Goal: Task Accomplishment & Management: Manage account settings

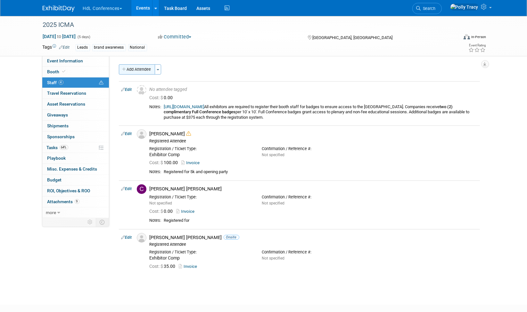
click at [141, 70] on button "Add Attendee" at bounding box center [137, 69] width 36 height 10
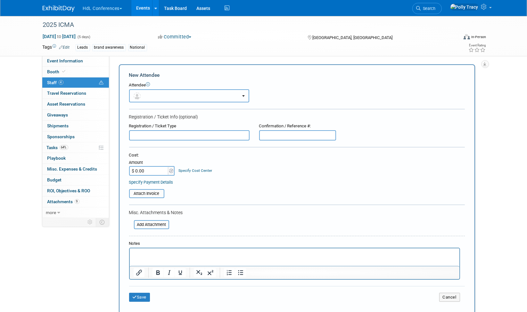
click at [156, 94] on button "button" at bounding box center [189, 95] width 120 height 13
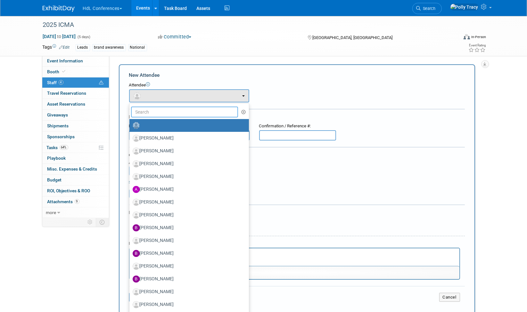
click at [150, 114] on input "text" at bounding box center [184, 112] width 107 height 11
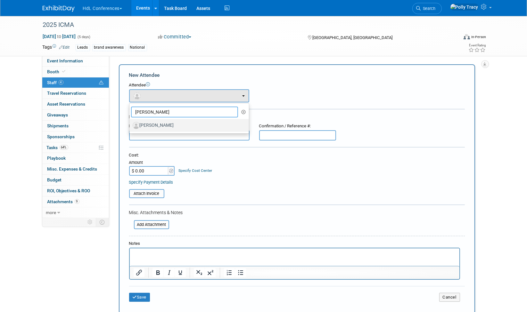
type input "jas"
click at [156, 122] on label "Jason Portt" at bounding box center [188, 125] width 110 height 10
click at [130, 123] on input "Jason Portt" at bounding box center [128, 125] width 4 height 4
select select "14bb9f7e-38f6-42d5-a050-1a9b04fb017a"
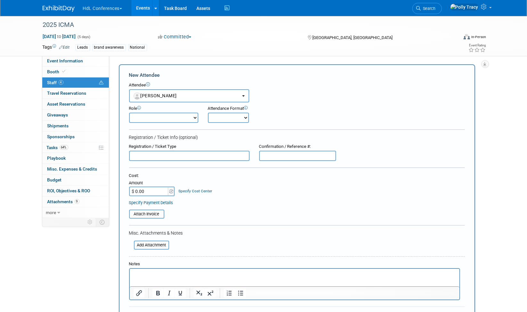
click at [161, 119] on select "Demonstrator Host Planner Presenter Registered Attendee Sales Representative" at bounding box center [163, 118] width 69 height 10
select select "100"
click at [129, 113] on select "Demonstrator Host Planner Presenter Registered Attendee Sales Representative" at bounding box center [163, 118] width 69 height 10
click at [221, 117] on select "Onsite Remote" at bounding box center [228, 118] width 41 height 10
select select "1"
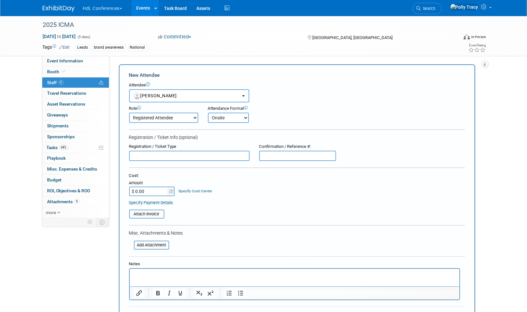
click at [208, 113] on select "Onsite Remote" at bounding box center [228, 118] width 41 height 10
click at [181, 153] on input "text" at bounding box center [189, 156] width 120 height 10
type input "Exhibitor Comp"
click at [225, 273] on p "Rich Text Area. Press ALT-0 for help." at bounding box center [294, 275] width 322 height 6
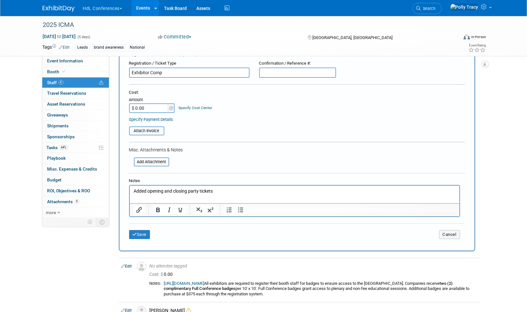
scroll to position [85, 0]
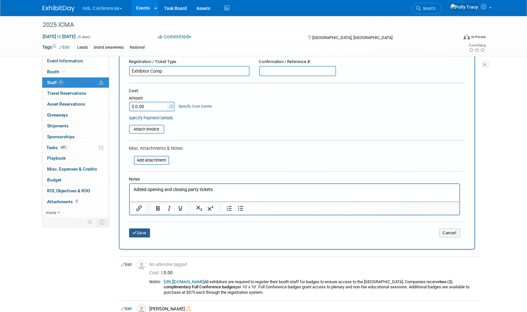
click at [139, 229] on button "Save" at bounding box center [139, 233] width 21 height 9
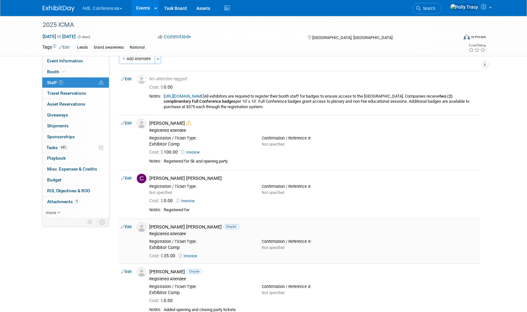
scroll to position [0, 0]
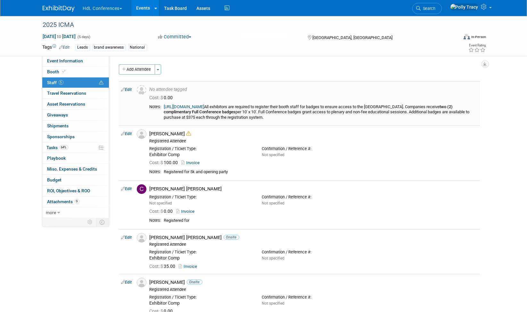
click at [204, 107] on link "https://registration.experientevent.com/ShowICM251/Flow/EXH#!/registrant//Exhib…" at bounding box center [184, 106] width 40 height 5
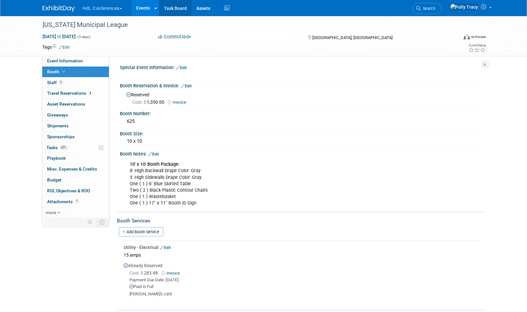
click at [180, 8] on link "Task Board" at bounding box center [175, 8] width 32 height 16
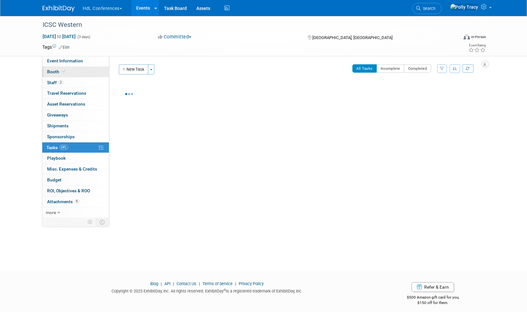
click at [55, 71] on span "Booth" at bounding box center [57, 71] width 20 height 5
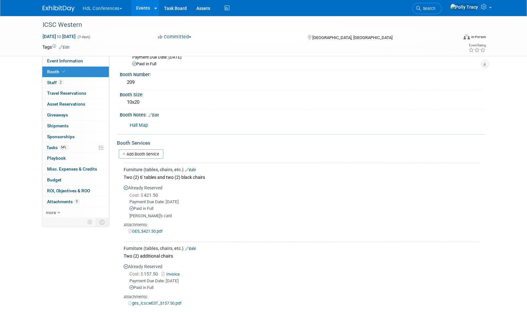
scroll to position [70, 0]
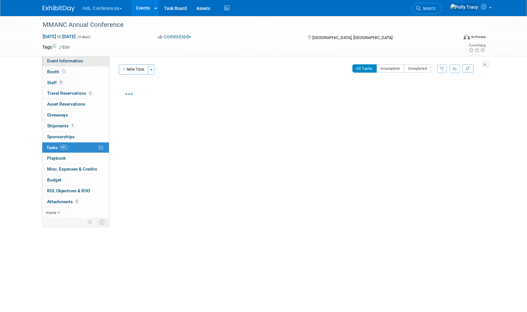
click at [62, 61] on span "Event Information" at bounding box center [65, 60] width 36 height 5
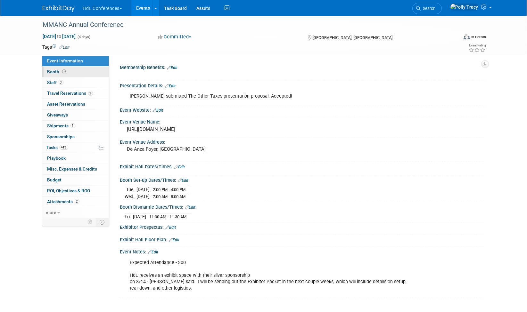
click at [55, 70] on span "Booth" at bounding box center [57, 71] width 20 height 5
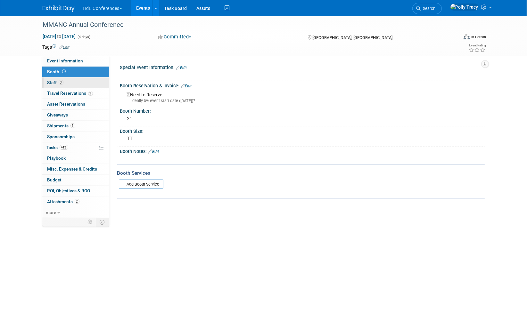
click at [56, 80] on span "Staff 3" at bounding box center [55, 82] width 16 height 5
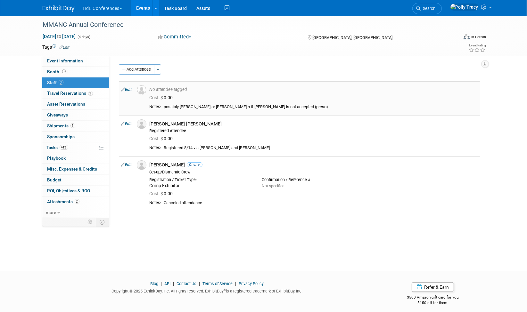
scroll to position [4, 0]
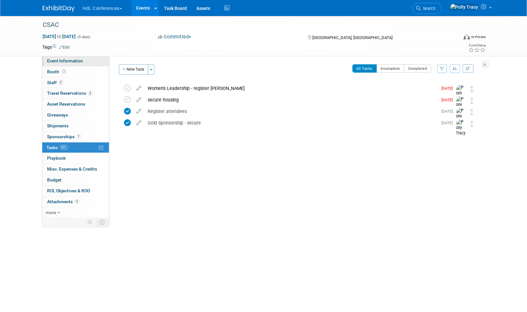
click at [70, 60] on span "Event Information" at bounding box center [65, 60] width 36 height 5
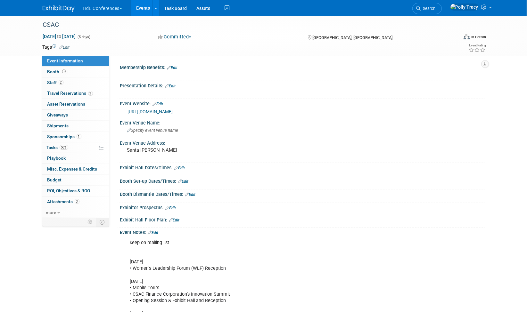
click at [173, 110] on link "https://csac-131st-annual-meeting.events.counties.org/" at bounding box center [150, 111] width 45 height 5
click at [54, 143] on link "50% Tasks 50%" at bounding box center [75, 148] width 67 height 11
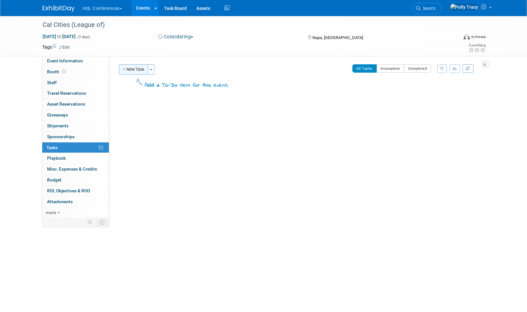
click at [140, 67] on button "New Task" at bounding box center [133, 69] width 29 height 10
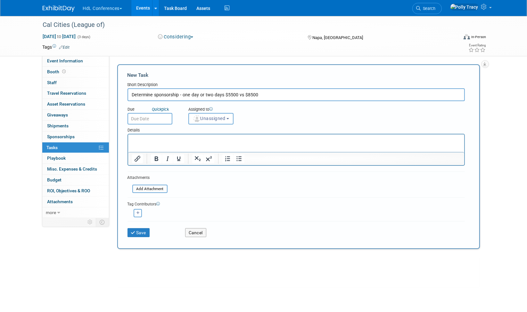
type input "Determine sponsorship - one day or two days $5500 vs $8500"
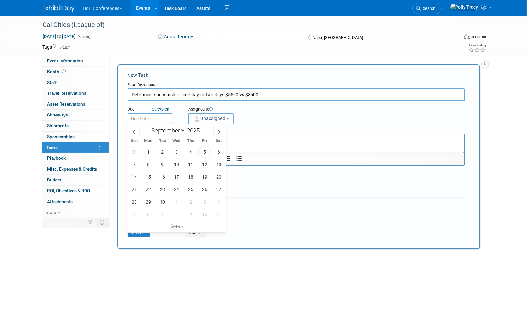
click at [143, 113] on input "text" at bounding box center [149, 119] width 45 height 12
click at [207, 176] on span "19" at bounding box center [204, 177] width 12 height 12
type input "Sep 19, 2025"
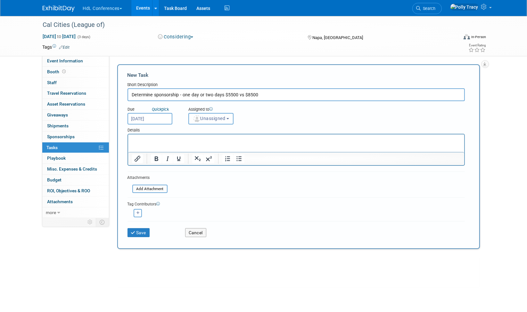
click at [216, 116] on span "Unassigned" at bounding box center [209, 118] width 33 height 5
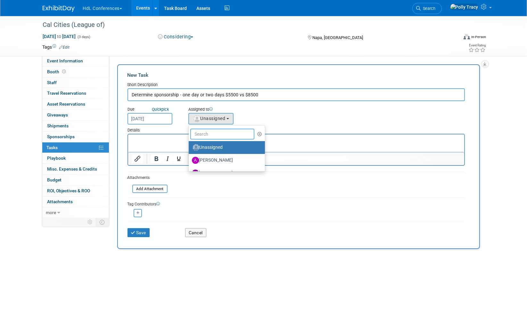
click at [208, 133] on input "text" at bounding box center [222, 134] width 64 height 11
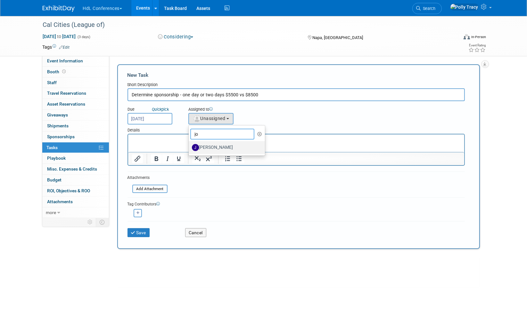
type input "jo"
click at [211, 144] on label "[PERSON_NAME]" at bounding box center [225, 148] width 67 height 10
click at [190, 145] on input "[PERSON_NAME]" at bounding box center [187, 147] width 4 height 4
select select "7ad0ca50-c2e1-45ff-affb-70136651c9ce"
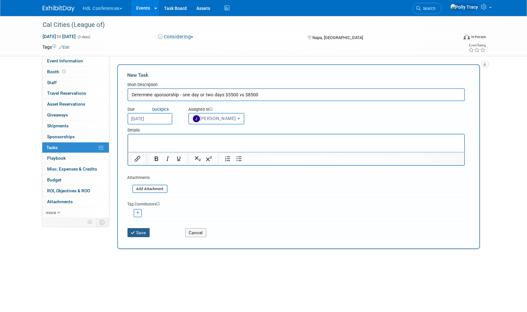
click at [143, 232] on button "Save" at bounding box center [138, 232] width 22 height 9
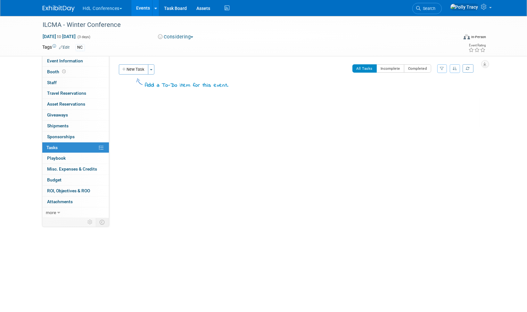
click at [109, 8] on button "HdL Conferences" at bounding box center [106, 7] width 48 height 14
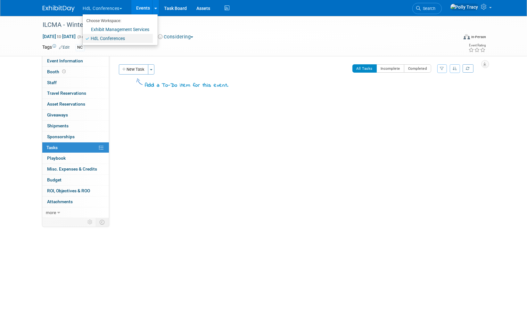
click at [108, 35] on link "HdL Conferences" at bounding box center [118, 38] width 70 height 9
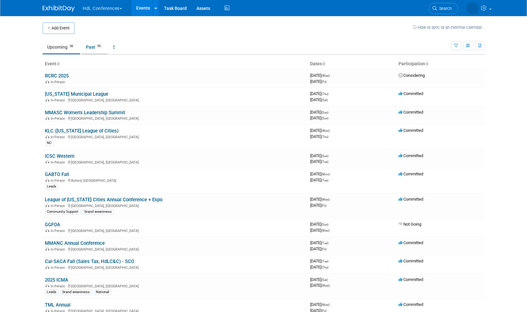
click at [91, 48] on link "Past 95" at bounding box center [94, 47] width 26 height 12
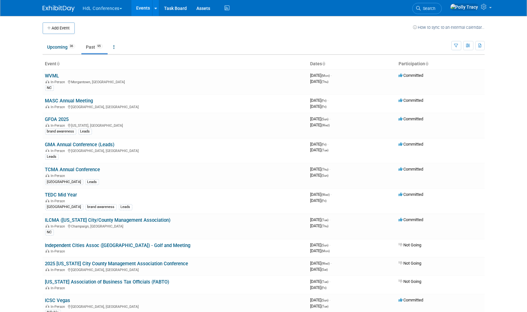
click at [88, 9] on button "HdL Conferences" at bounding box center [106, 7] width 48 height 14
click at [92, 10] on button "HdL Conferences" at bounding box center [106, 7] width 48 height 14
click at [58, 44] on link "Upcoming 36" at bounding box center [61, 47] width 37 height 12
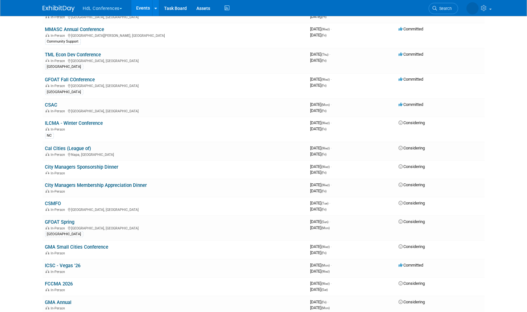
scroll to position [371, 0]
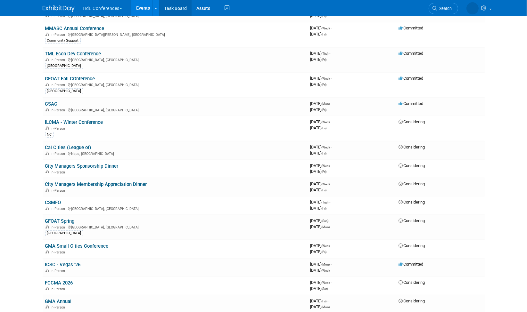
click at [171, 8] on link "Task Board" at bounding box center [175, 8] width 32 height 16
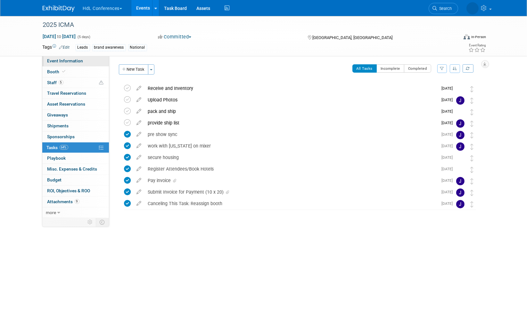
click at [61, 60] on span "Event Information" at bounding box center [65, 60] width 36 height 5
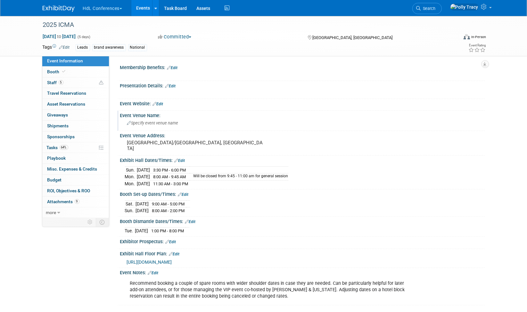
click at [153, 122] on span "Specify event venue name" at bounding box center [152, 123] width 51 height 5
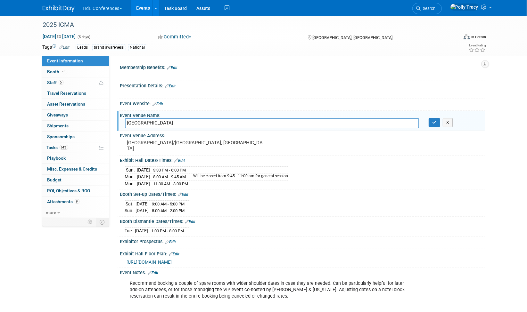
type input "[GEOGRAPHIC_DATA]"
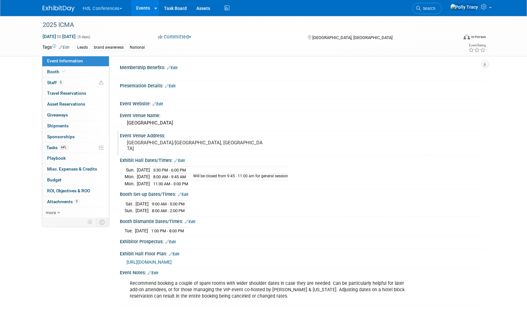
click at [174, 138] on div "[GEOGRAPHIC_DATA]/[GEOGRAPHIC_DATA], [GEOGRAPHIC_DATA]" at bounding box center [196, 145] width 142 height 15
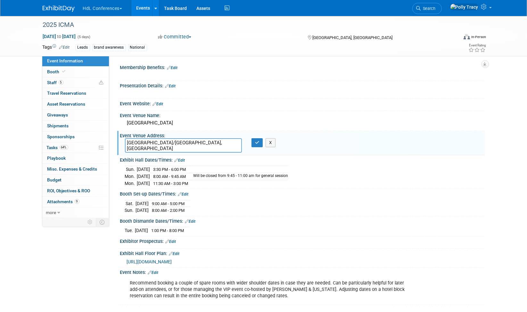
drag, startPoint x: 206, startPoint y: 140, endPoint x: 111, endPoint y: 140, distance: 94.2
click at [111, 140] on div "Membership Benefits: Edit X Edit X Edit" at bounding box center [296, 134] width 375 height 156
type textarea "[STREET_ADDRESS]"
click at [259, 145] on button "button" at bounding box center [257, 142] width 12 height 9
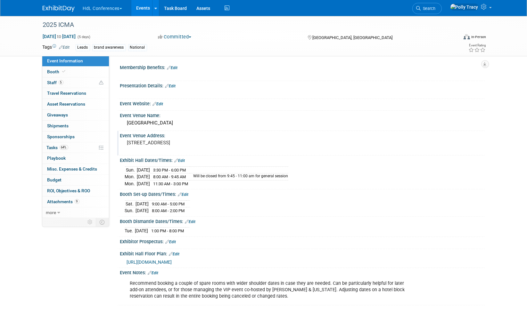
scroll to position [2, 0]
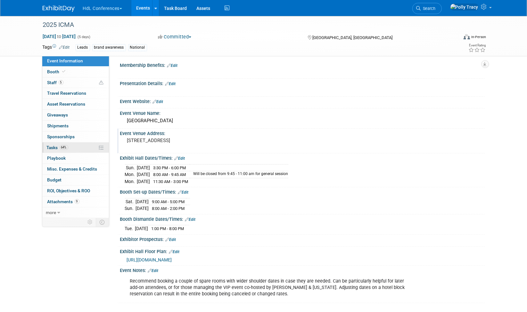
click at [51, 145] on span "Tasks 64%" at bounding box center [57, 147] width 21 height 5
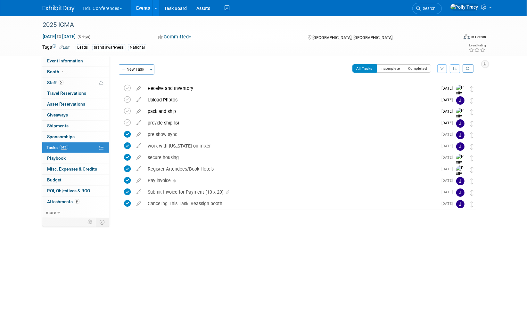
click at [274, 245] on div "2025 ICMA [DATE] to [DATE] (5 days) [DATE] to [DATE] Committed Committed Consid…" at bounding box center [263, 138] width 527 height 244
click at [128, 69] on button "New Task" at bounding box center [133, 69] width 29 height 10
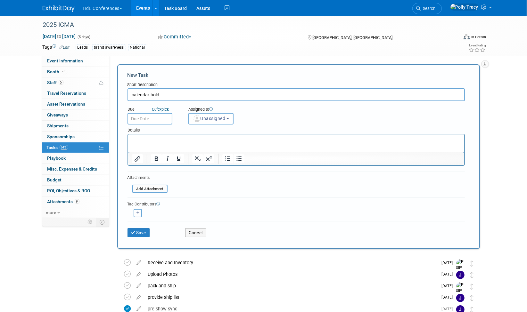
type input "calendar hold"
click at [127, 228] on button "Save" at bounding box center [138, 232] width 22 height 9
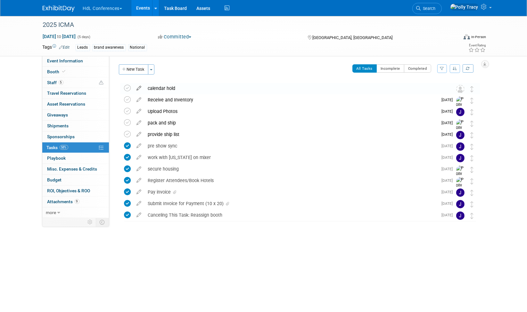
click at [138, 87] on icon at bounding box center [139, 87] width 11 height 8
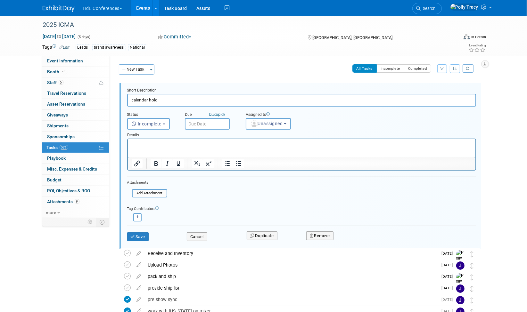
click at [207, 122] on input "text" at bounding box center [207, 124] width 45 height 12
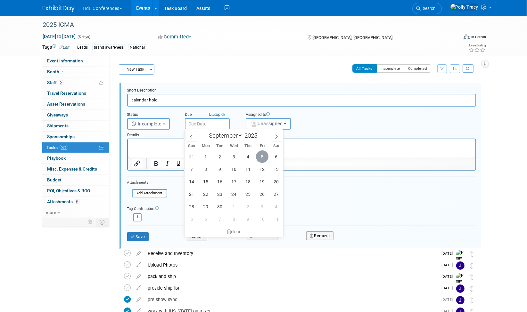
click at [263, 159] on span "5" at bounding box center [262, 157] width 12 height 12
type input "Sep 5, 2025"
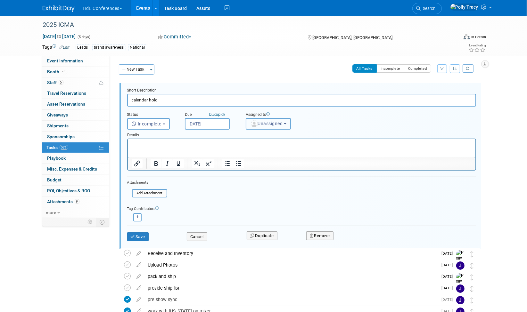
click at [263, 121] on span "Unassigned" at bounding box center [266, 123] width 33 height 5
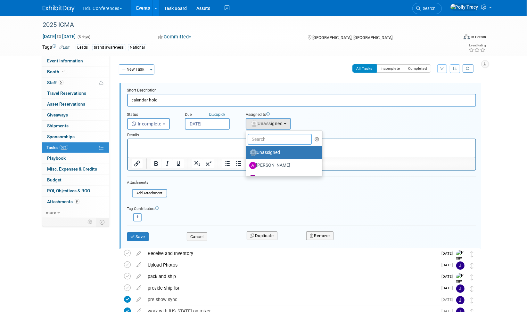
click at [262, 140] on input "text" at bounding box center [280, 139] width 64 height 11
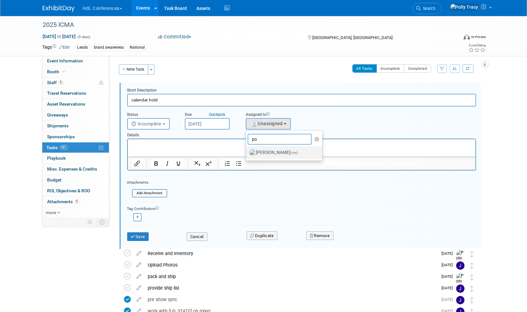
type input "po"
click at [262, 149] on label "Polly Tracy (me)" at bounding box center [282, 153] width 67 height 10
click at [247, 150] on input "Polly Tracy (me)" at bounding box center [245, 152] width 4 height 4
select select "117b33a2-86e2-4cce-8da6-c50ac69cddf2"
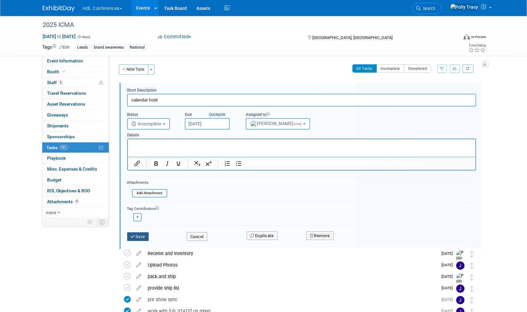
click at [135, 239] on button "Save" at bounding box center [138, 237] width 22 height 9
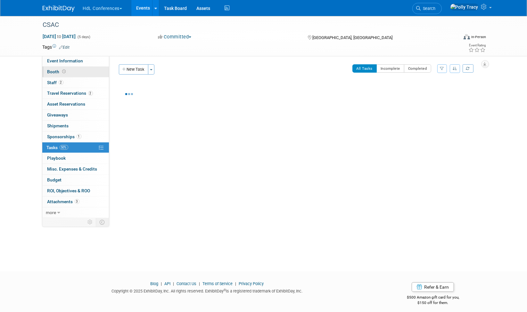
click at [55, 70] on span "Booth" at bounding box center [57, 71] width 20 height 5
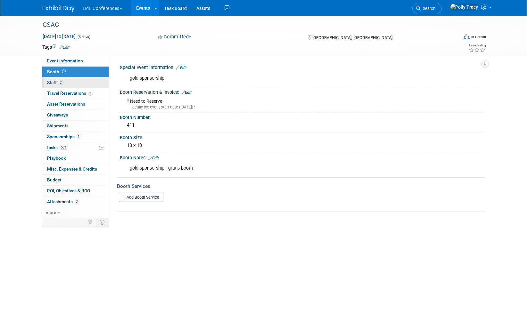
click at [55, 80] on span "Staff 2" at bounding box center [55, 82] width 16 height 5
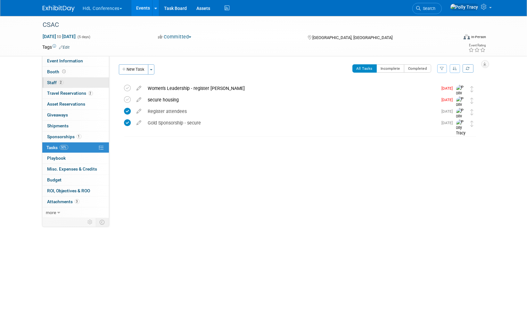
click at [49, 78] on link "2 Staff 2" at bounding box center [75, 83] width 67 height 11
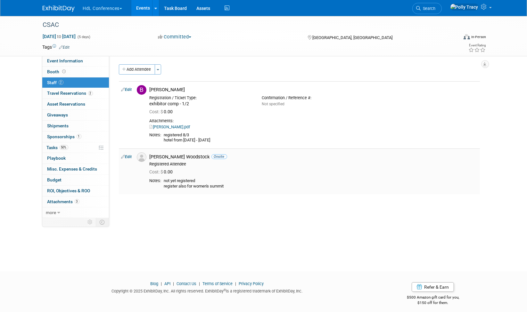
click at [131, 159] on td "Edit" at bounding box center [126, 172] width 15 height 46
click at [131, 159] on link "Edit" at bounding box center [126, 157] width 11 height 4
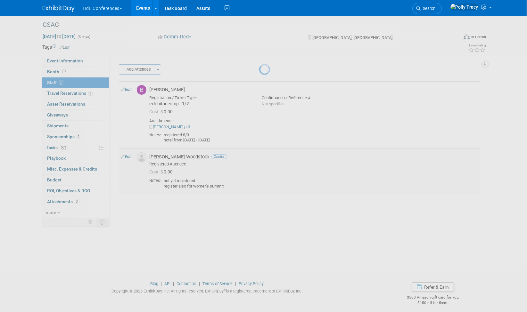
select select "c9090d96-ac56-4120-bd0c-2904dae30aa6"
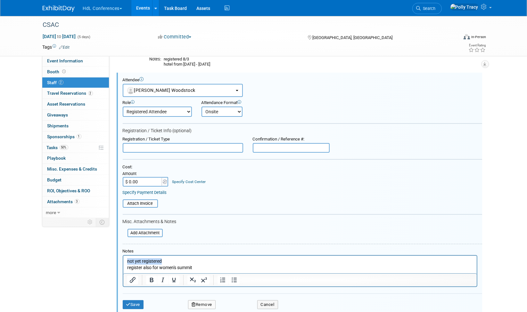
drag, startPoint x: 175, startPoint y: 260, endPoint x: 101, endPoint y: 251, distance: 74.9
click at [123, 256] on html "not yet registered register also for women's summit" at bounding box center [299, 263] width 353 height 15
click at [151, 145] on input "text" at bounding box center [183, 148] width 120 height 10
type input "exhibitor comp"
click at [137, 301] on button "Save" at bounding box center [133, 304] width 21 height 9
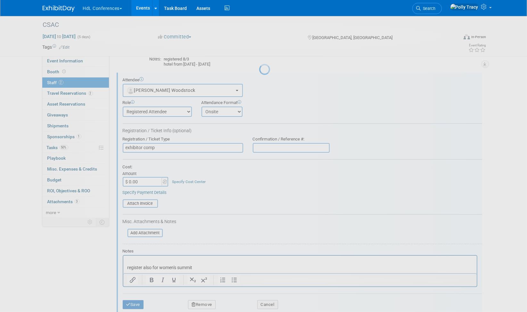
scroll to position [4, 0]
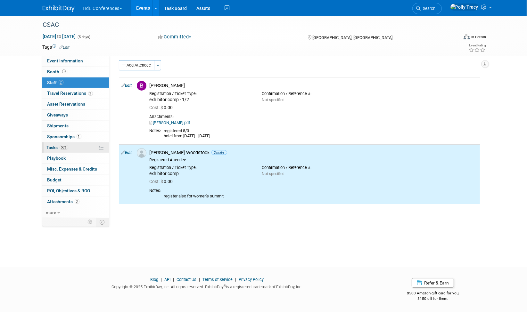
click at [58, 145] on span "Tasks 50%" at bounding box center [57, 147] width 21 height 5
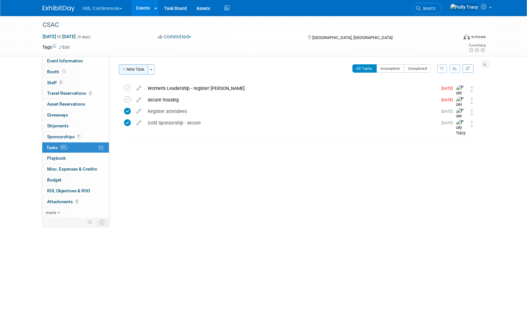
click at [132, 69] on button "New Task" at bounding box center [133, 69] width 29 height 10
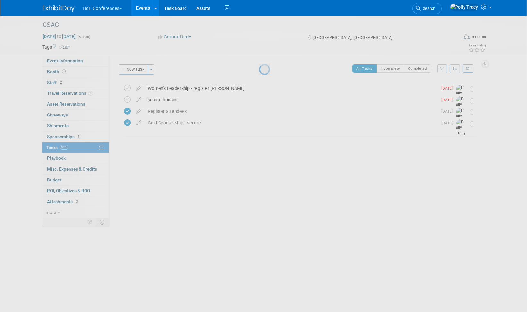
select select "8"
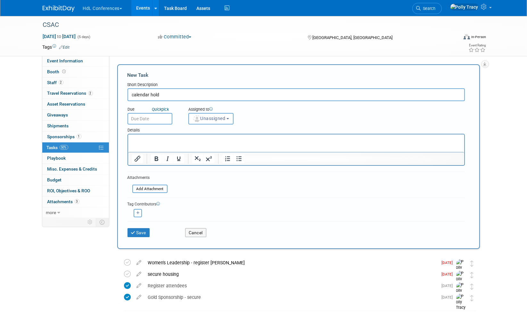
type input "calendar hold"
click at [138, 117] on input "text" at bounding box center [149, 119] width 45 height 12
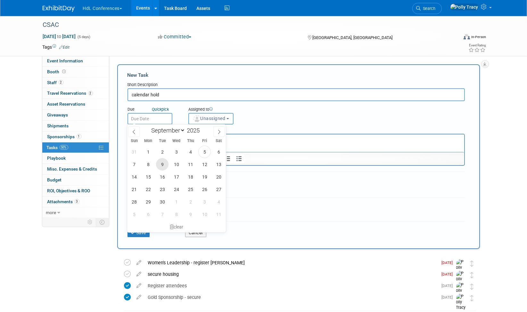
click at [162, 168] on span "9" at bounding box center [162, 164] width 12 height 12
type input "Sep 9, 2025"
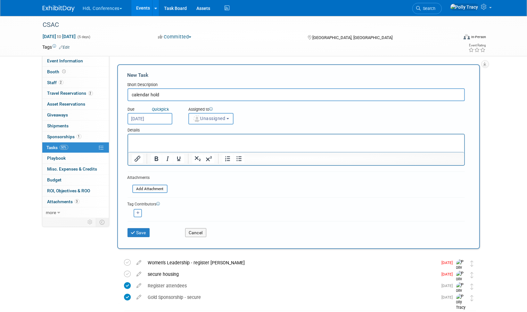
click at [200, 118] on img "button" at bounding box center [196, 118] width 7 height 7
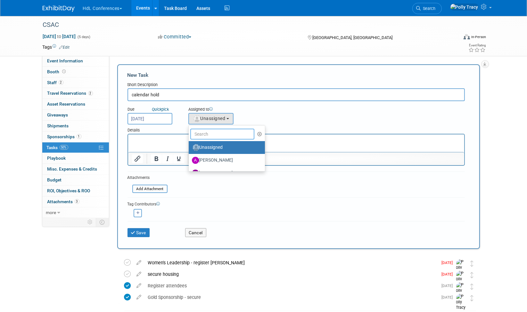
click at [209, 137] on input "text" at bounding box center [222, 134] width 64 height 11
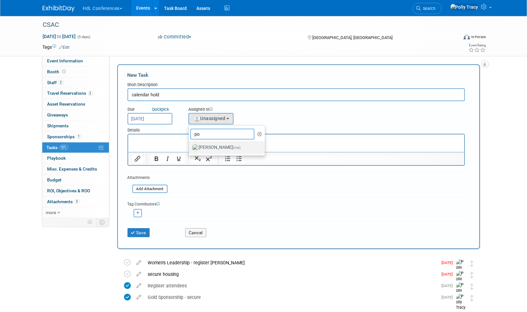
type input "po"
click at [209, 147] on label "Polly Tracy (me)" at bounding box center [225, 148] width 67 height 10
click at [190, 147] on input "Polly Tracy (me)" at bounding box center [187, 147] width 4 height 4
select select "117b33a2-86e2-4cce-8da6-c50ac69cddf2"
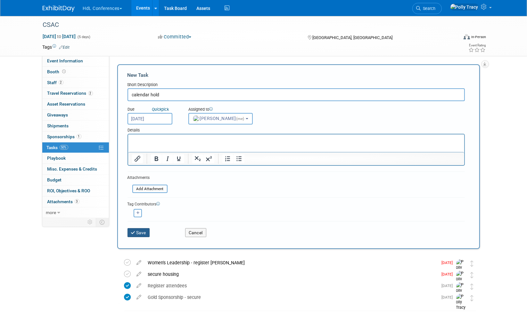
click at [141, 233] on button "Save" at bounding box center [138, 232] width 22 height 9
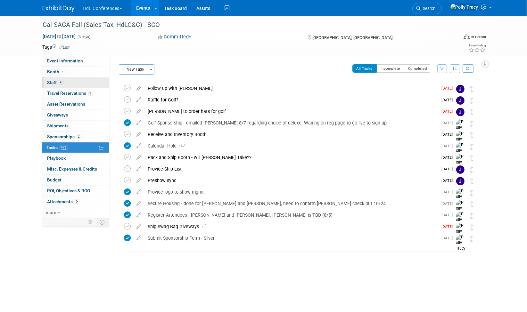
click at [52, 81] on span "Staff 4" at bounding box center [55, 82] width 16 height 5
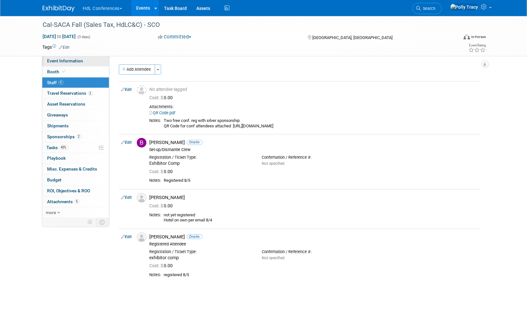
click at [60, 59] on span "Event Information" at bounding box center [65, 60] width 36 height 5
